Goal: Task Accomplishment & Management: Manage account settings

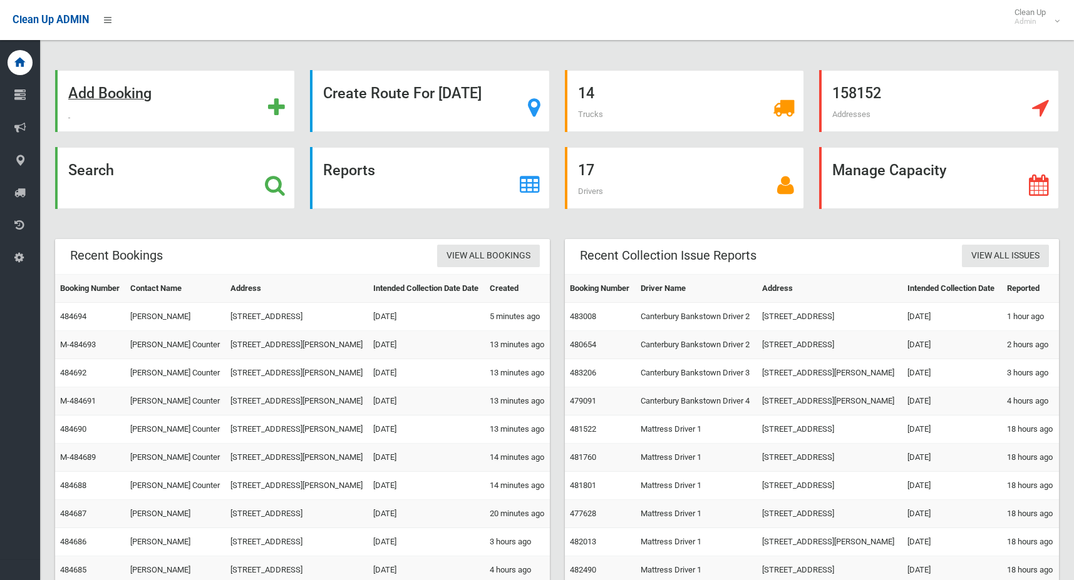
click at [119, 95] on strong "Add Booking" at bounding box center [109, 94] width 83 height 18
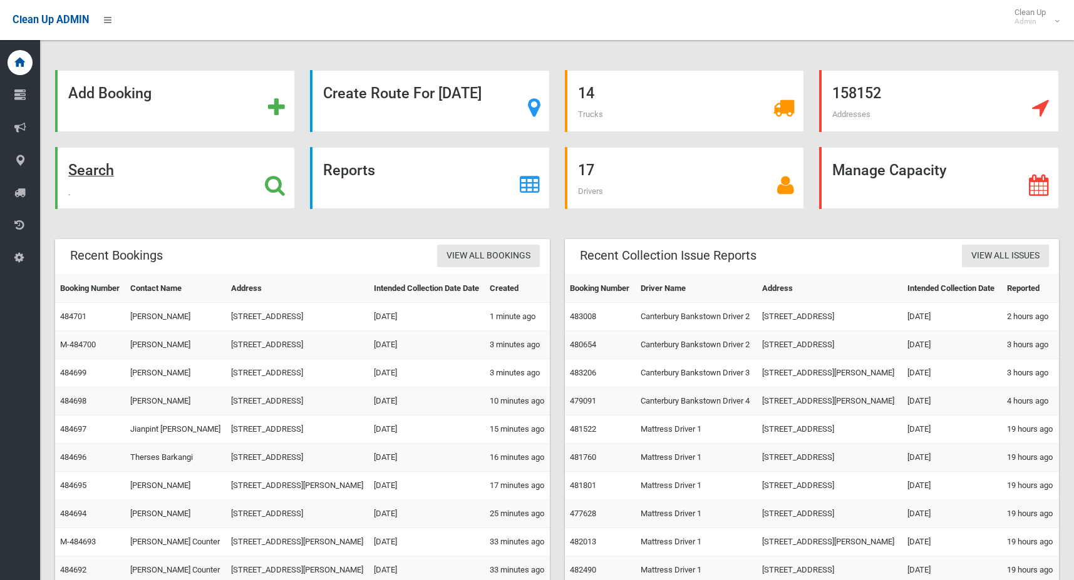
click at [96, 171] on strong "Search" at bounding box center [91, 171] width 46 height 18
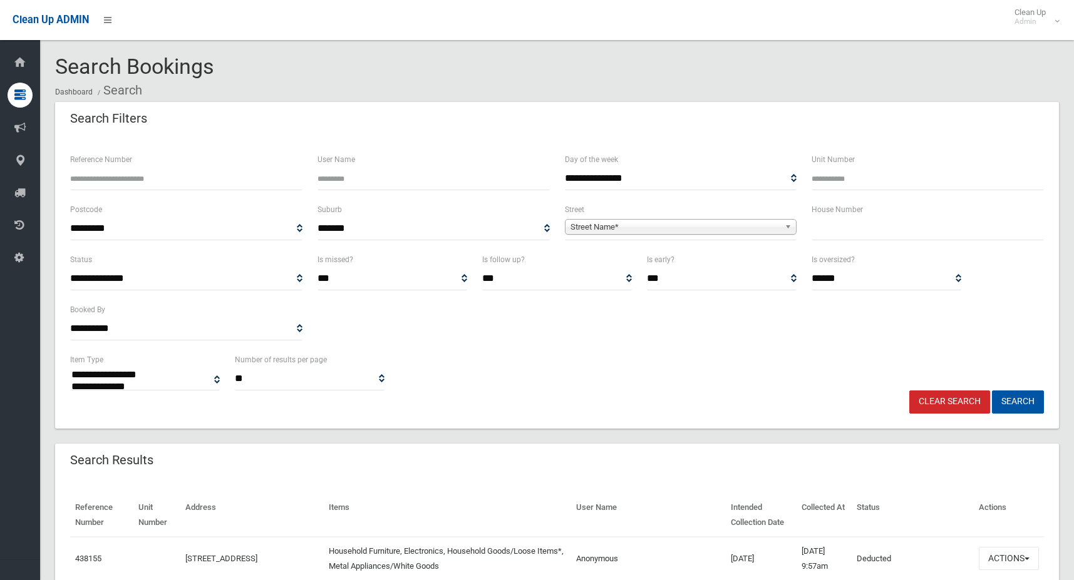
select select
click at [132, 183] on input "Reference Number" at bounding box center [186, 178] width 232 height 23
type input "******"
click at [1018, 403] on button "Search" at bounding box center [1018, 402] width 52 height 23
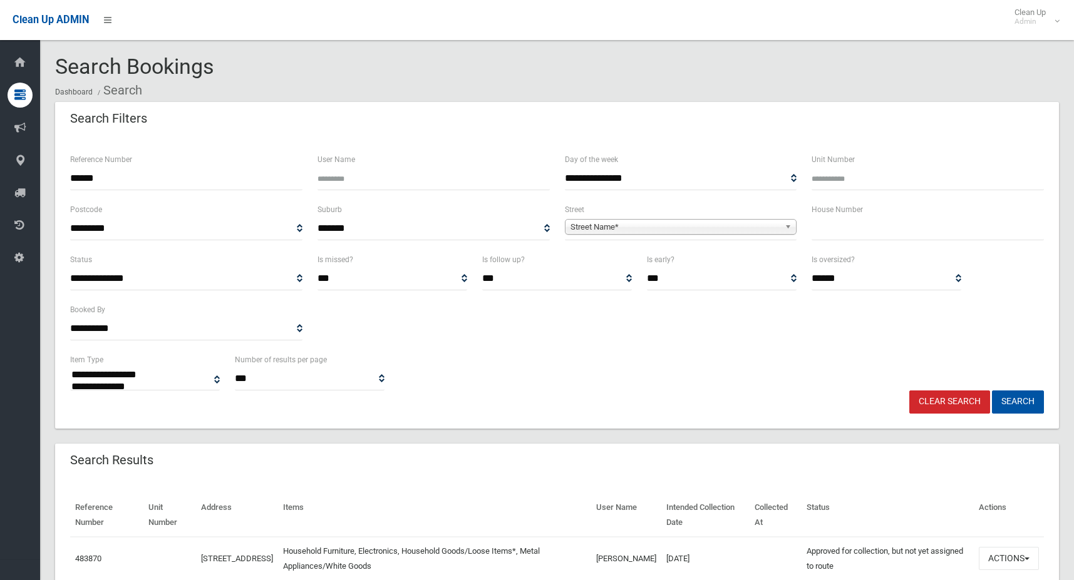
select select
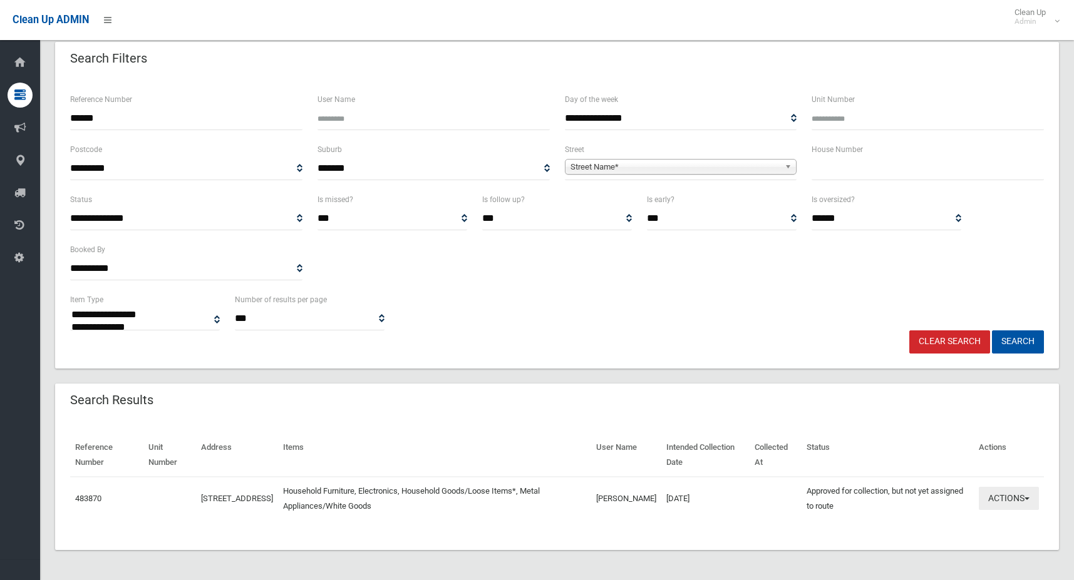
click at [1016, 498] on button "Actions" at bounding box center [1009, 498] width 60 height 23
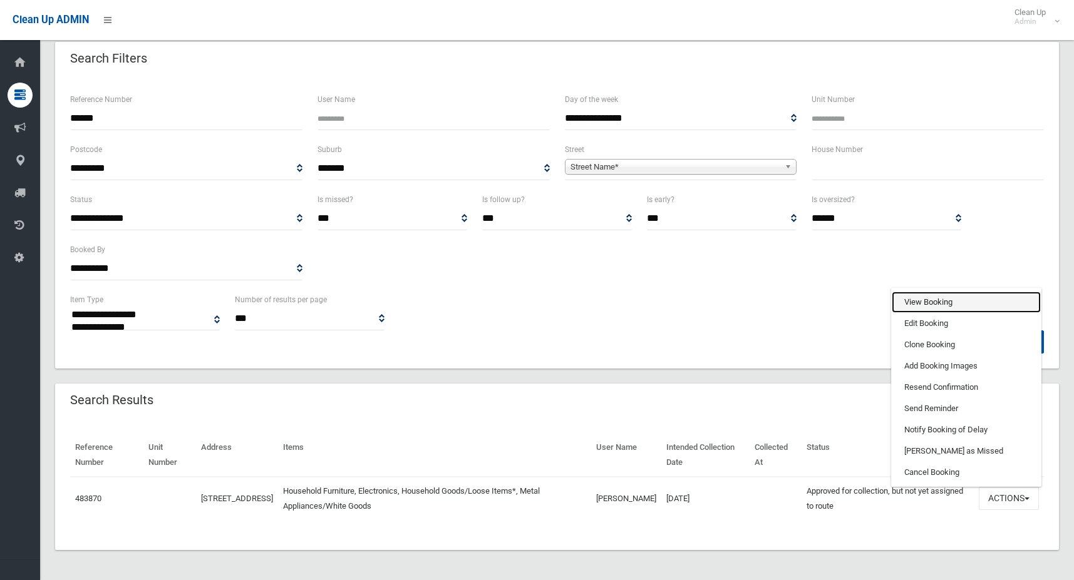
click at [937, 306] on link "View Booking" at bounding box center [966, 302] width 149 height 21
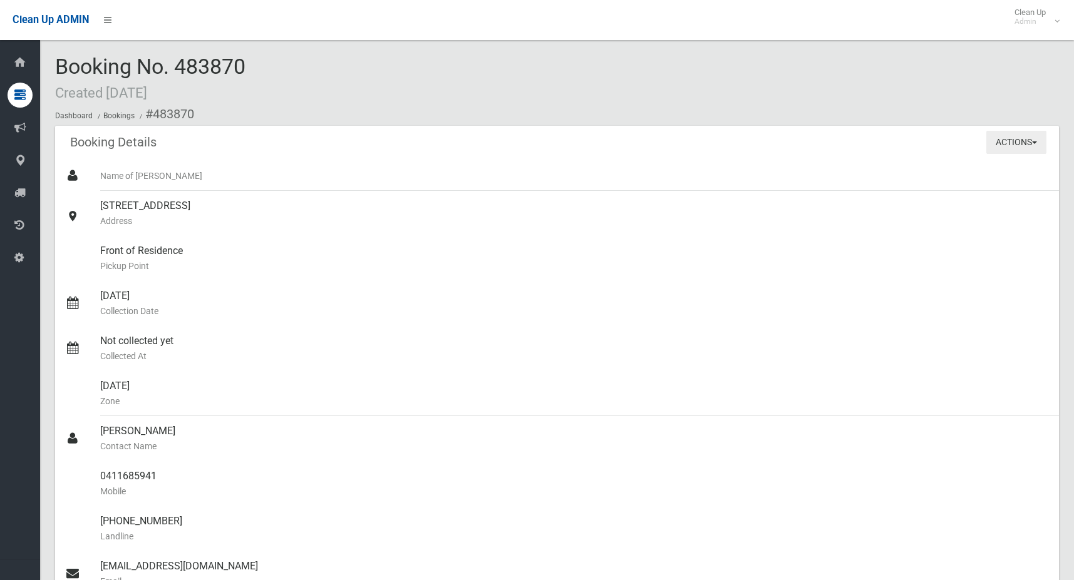
click at [1012, 145] on button "Actions" at bounding box center [1016, 142] width 60 height 23
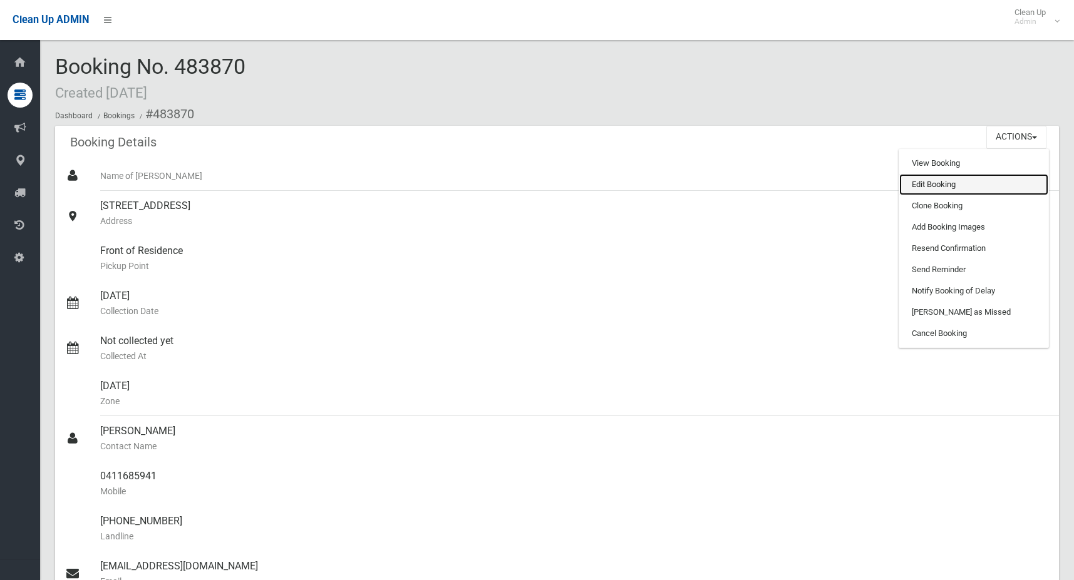
click at [956, 183] on link "Edit Booking" at bounding box center [973, 184] width 149 height 21
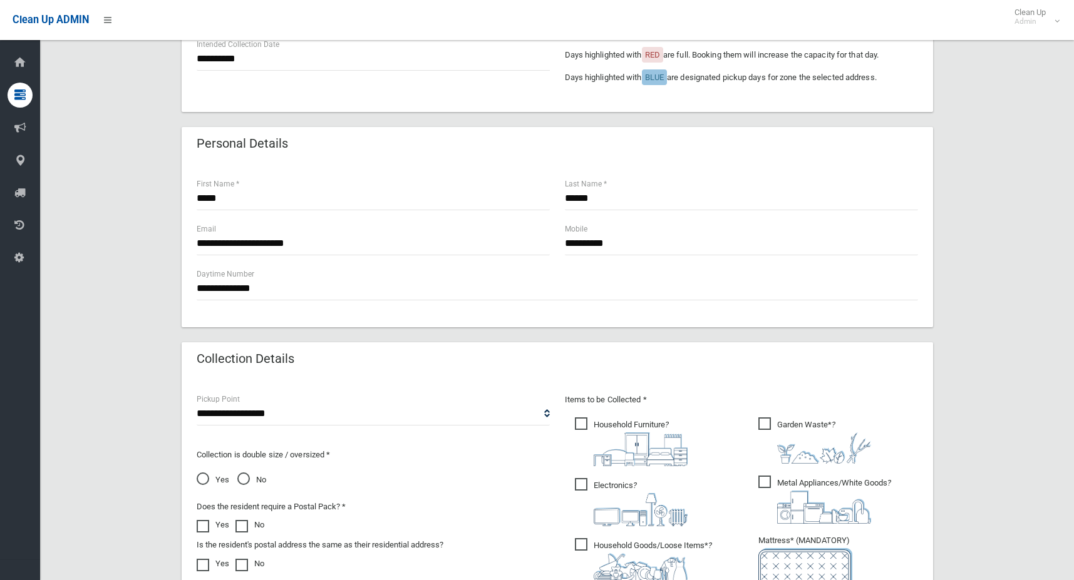
scroll to position [391, 0]
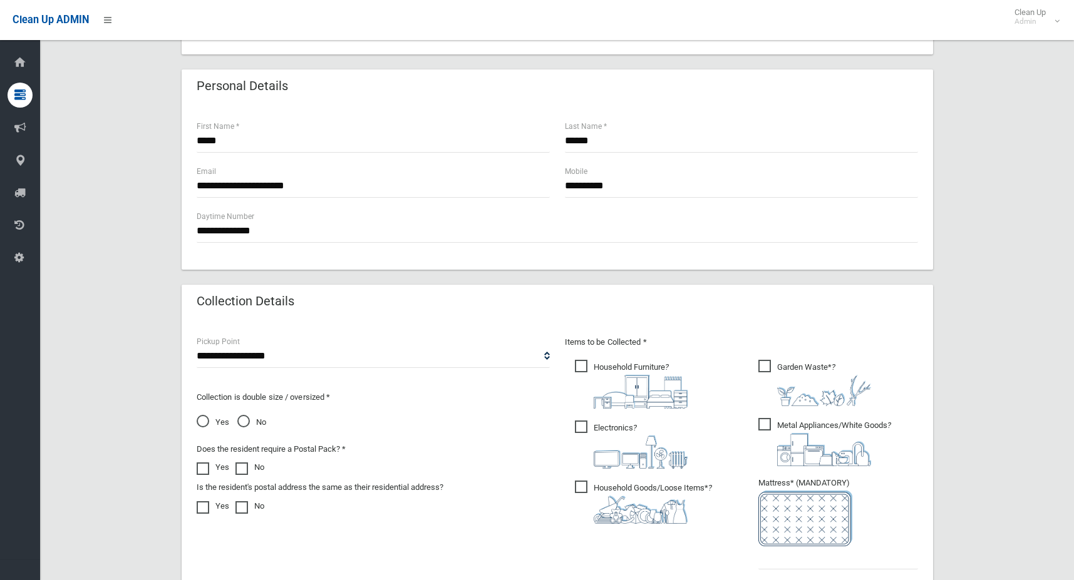
click at [203, 420] on span "Yes" at bounding box center [213, 422] width 33 height 15
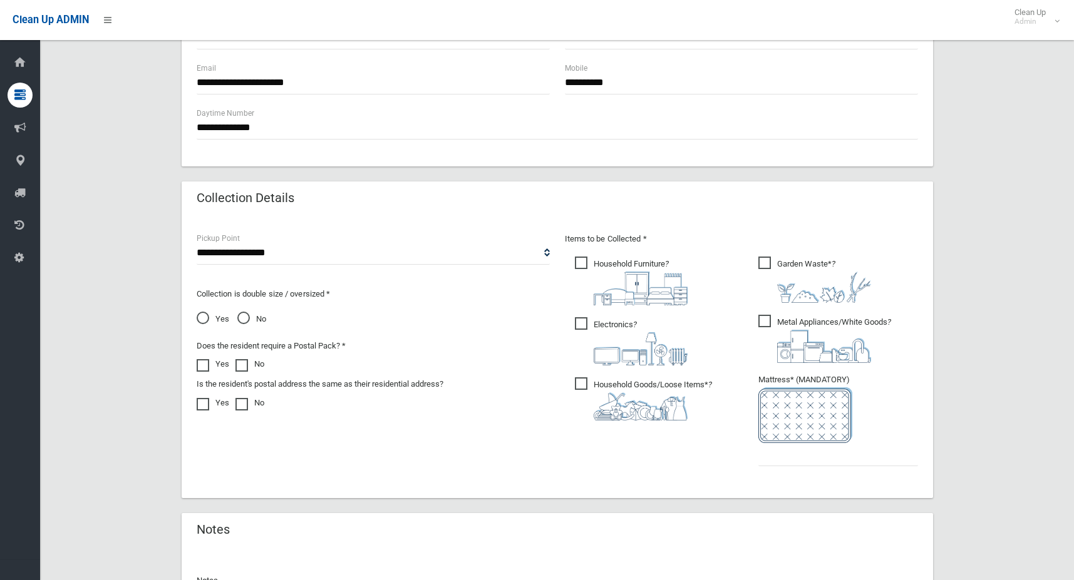
scroll to position [516, 0]
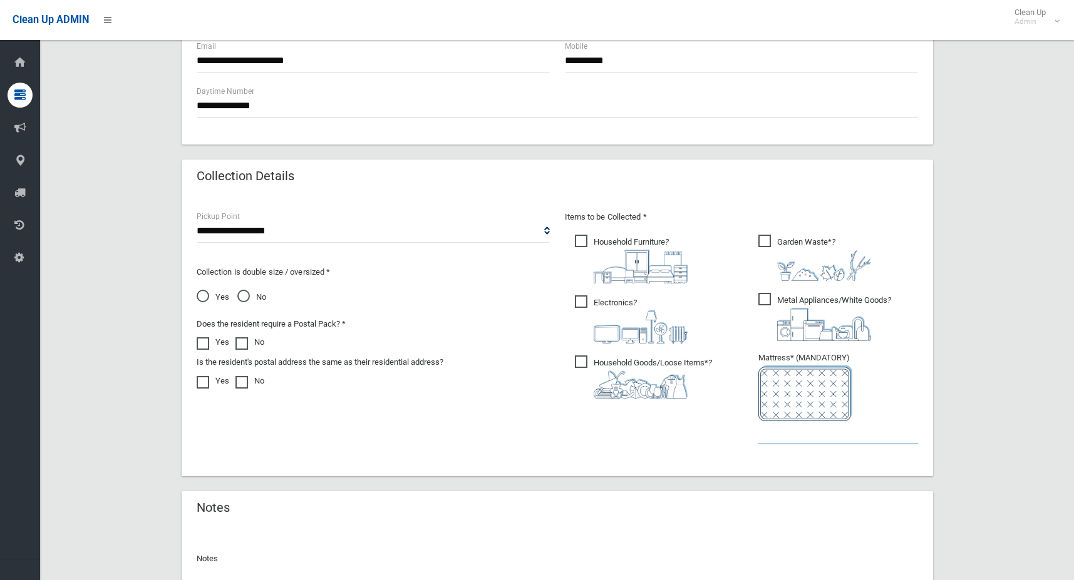
click at [798, 428] on input "text" at bounding box center [838, 432] width 160 height 23
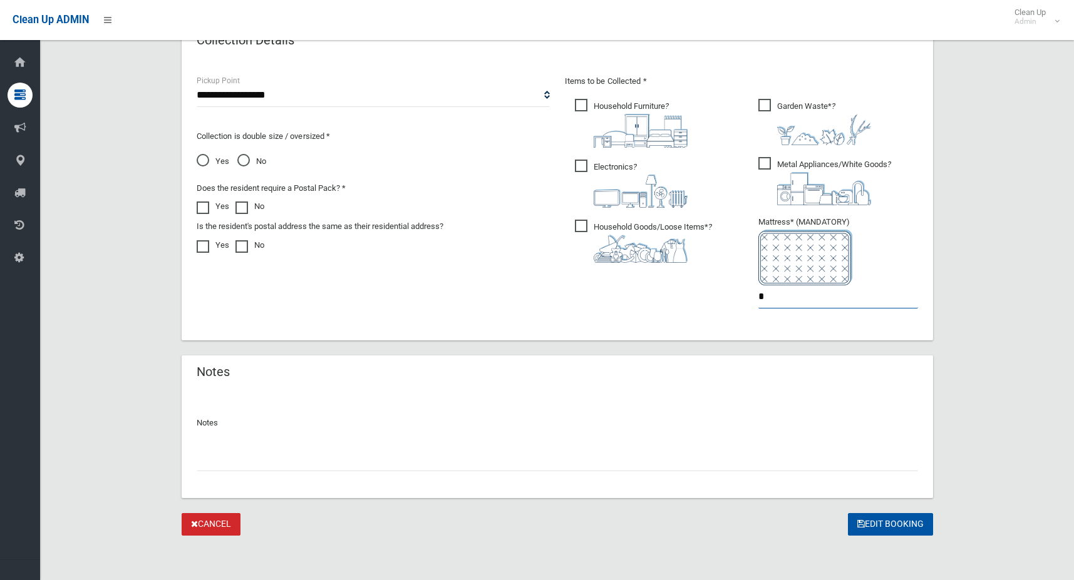
scroll to position [652, 0]
type input "*"
click at [885, 527] on button "Edit Booking" at bounding box center [890, 524] width 85 height 23
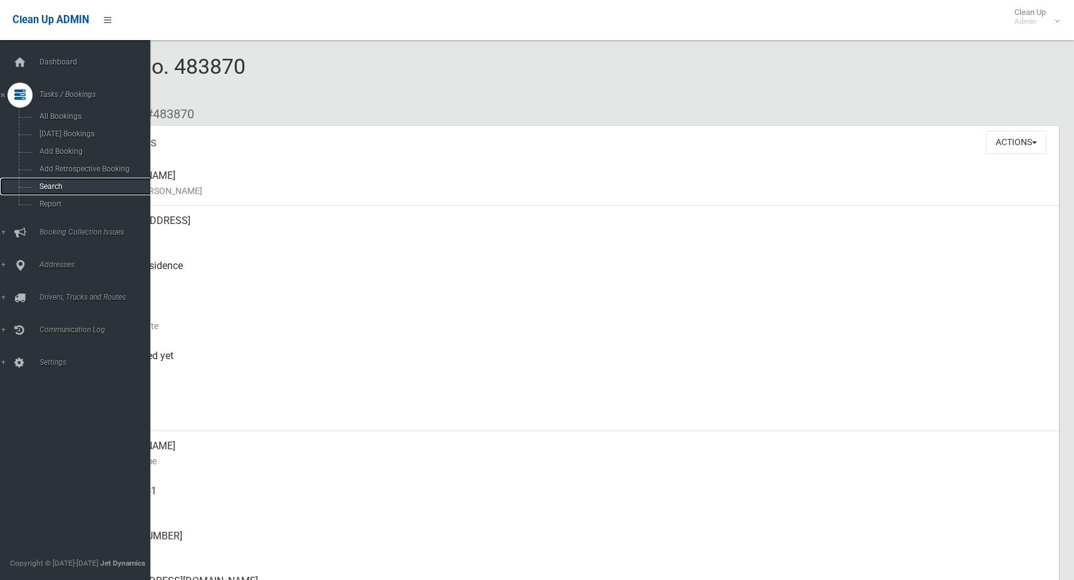
click at [88, 185] on span "Search" at bounding box center [92, 186] width 113 height 9
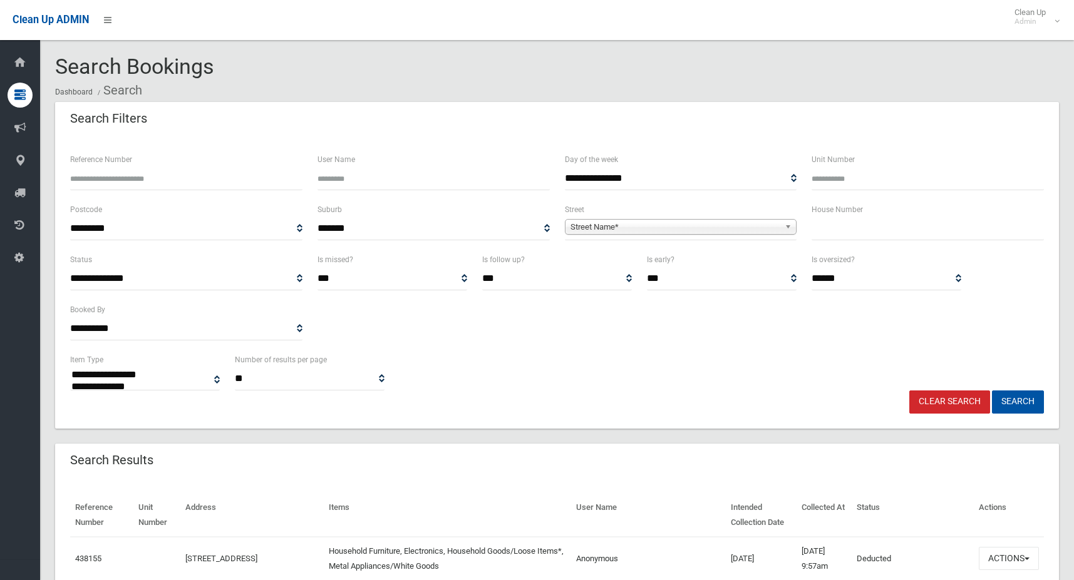
select select
